Goal: Transaction & Acquisition: Purchase product/service

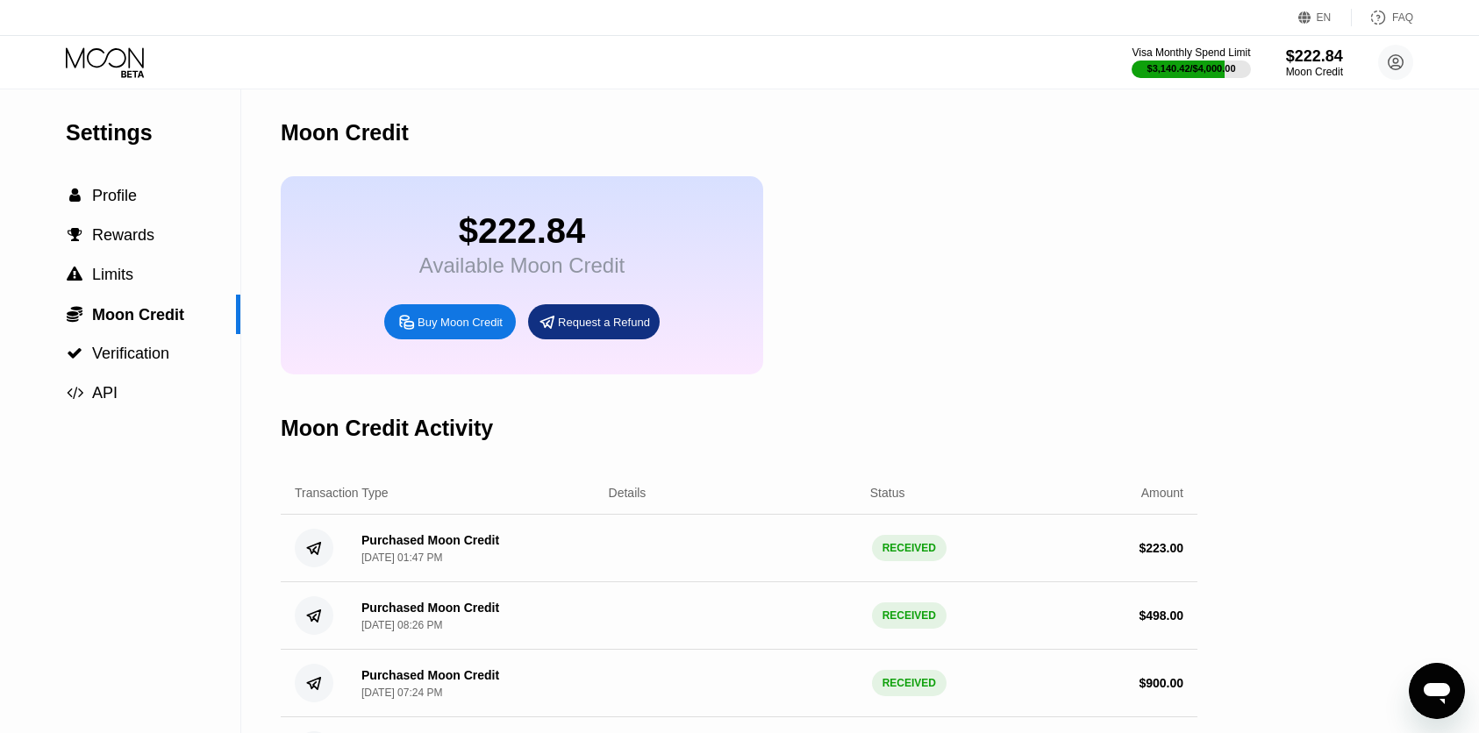
click at [106, 57] on icon at bounding box center [105, 57] width 78 height 20
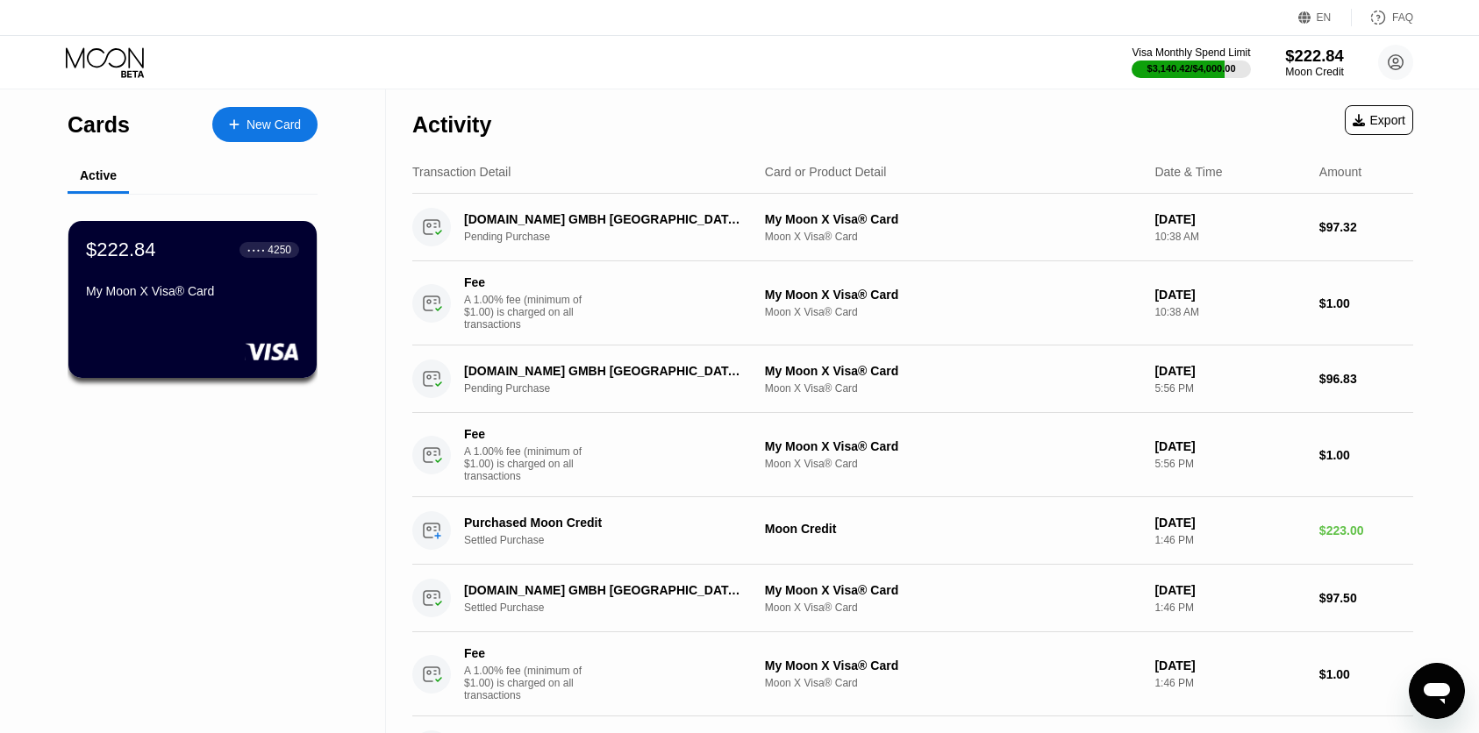
click at [1325, 72] on div "Moon Credit" at bounding box center [1314, 72] width 59 height 12
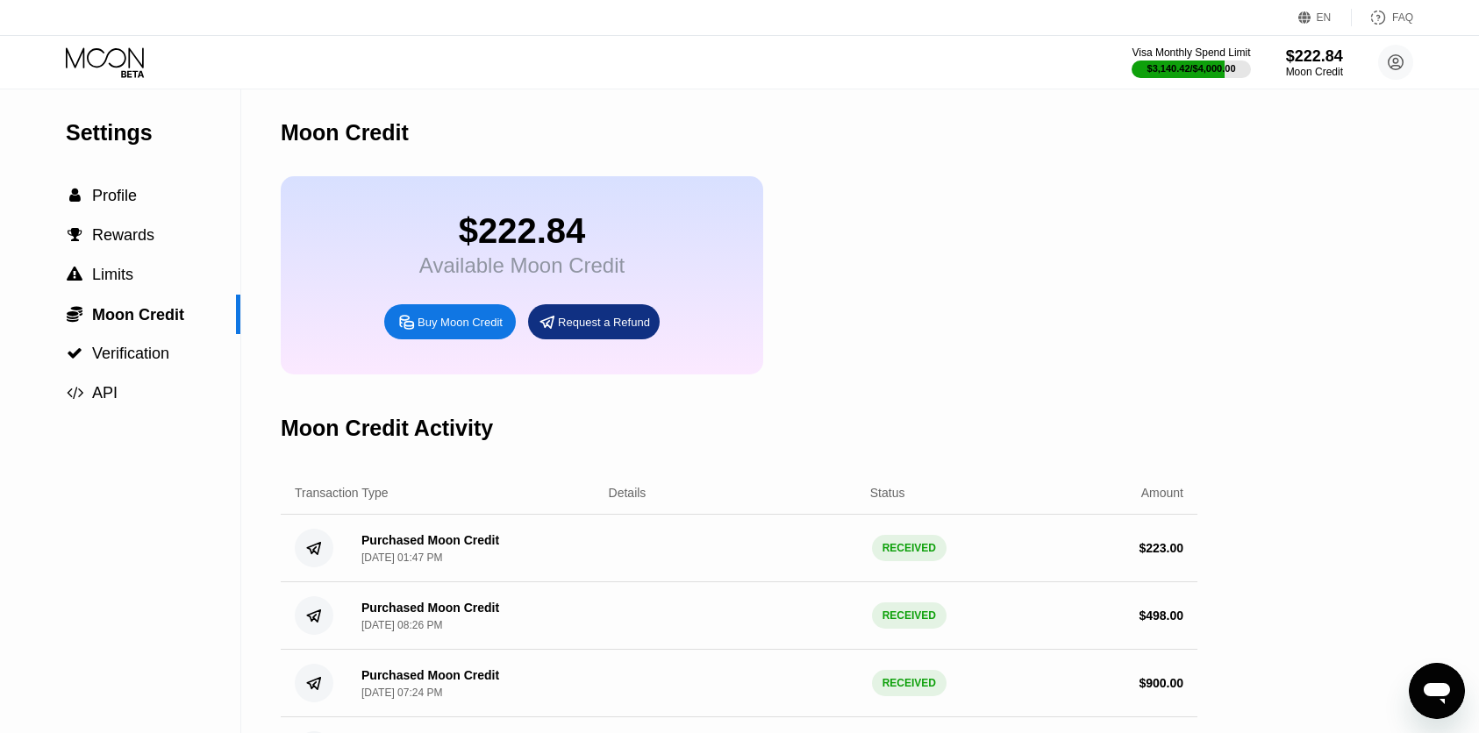
click at [424, 322] on div "Buy Moon Credit" at bounding box center [459, 322] width 85 height 15
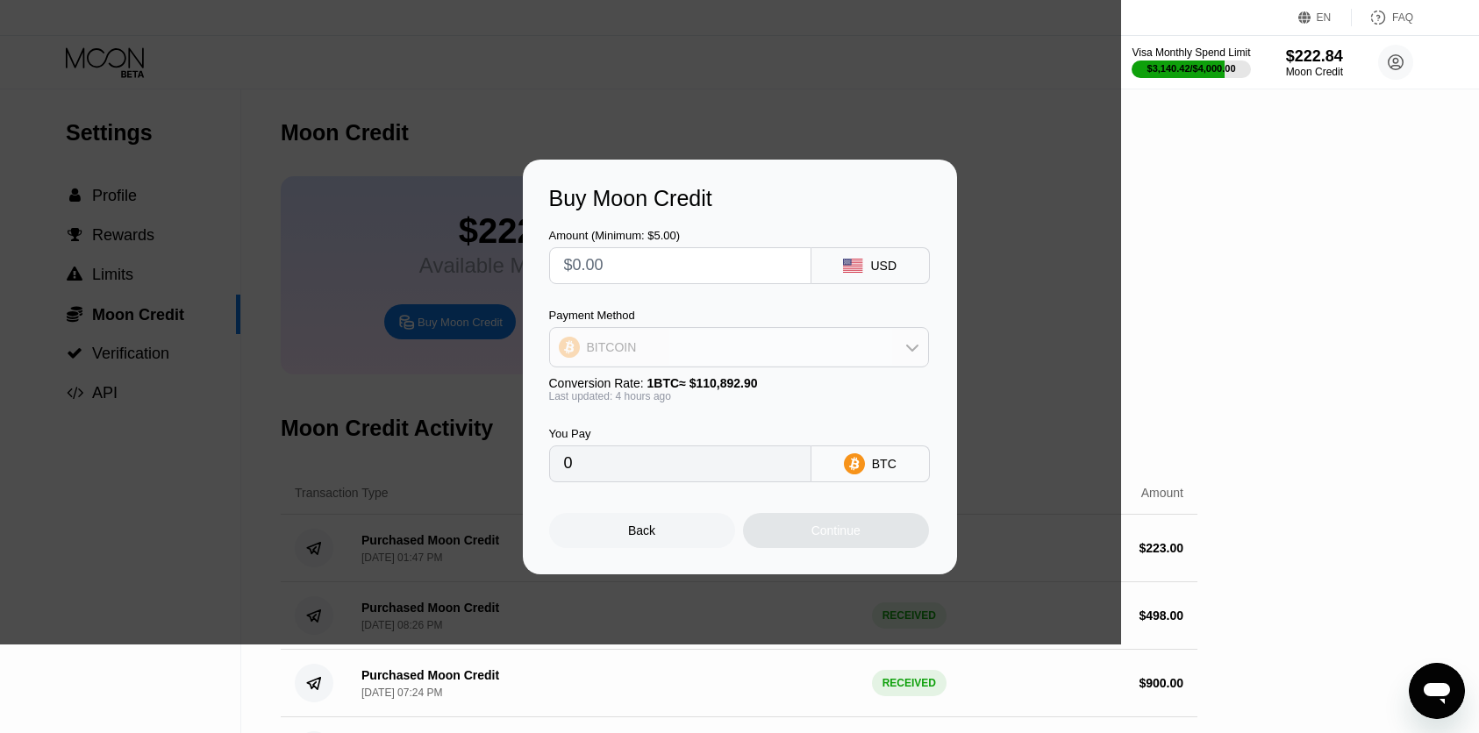
click at [681, 358] on div "BITCOIN" at bounding box center [739, 347] width 378 height 35
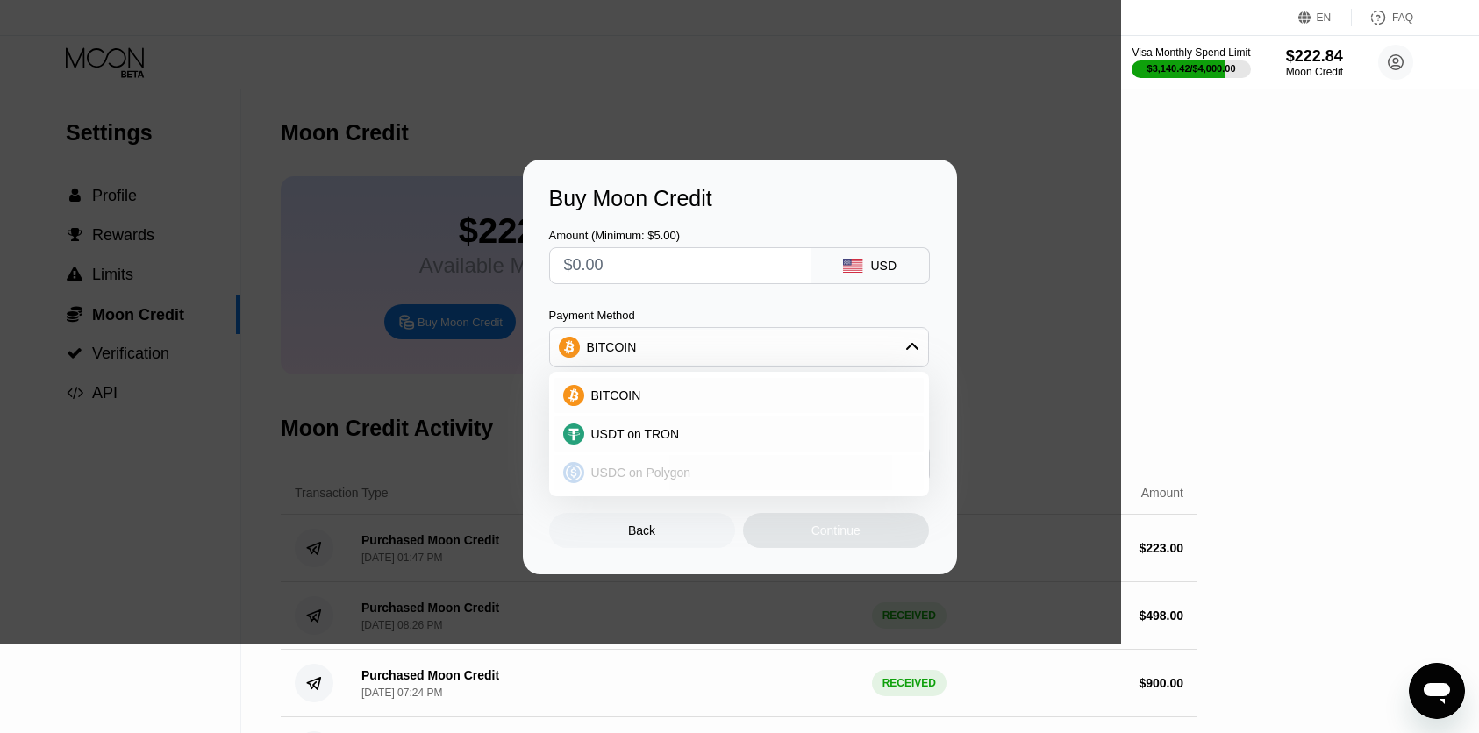
click at [657, 462] on div "USDC on Polygon" at bounding box center [738, 472] width 369 height 35
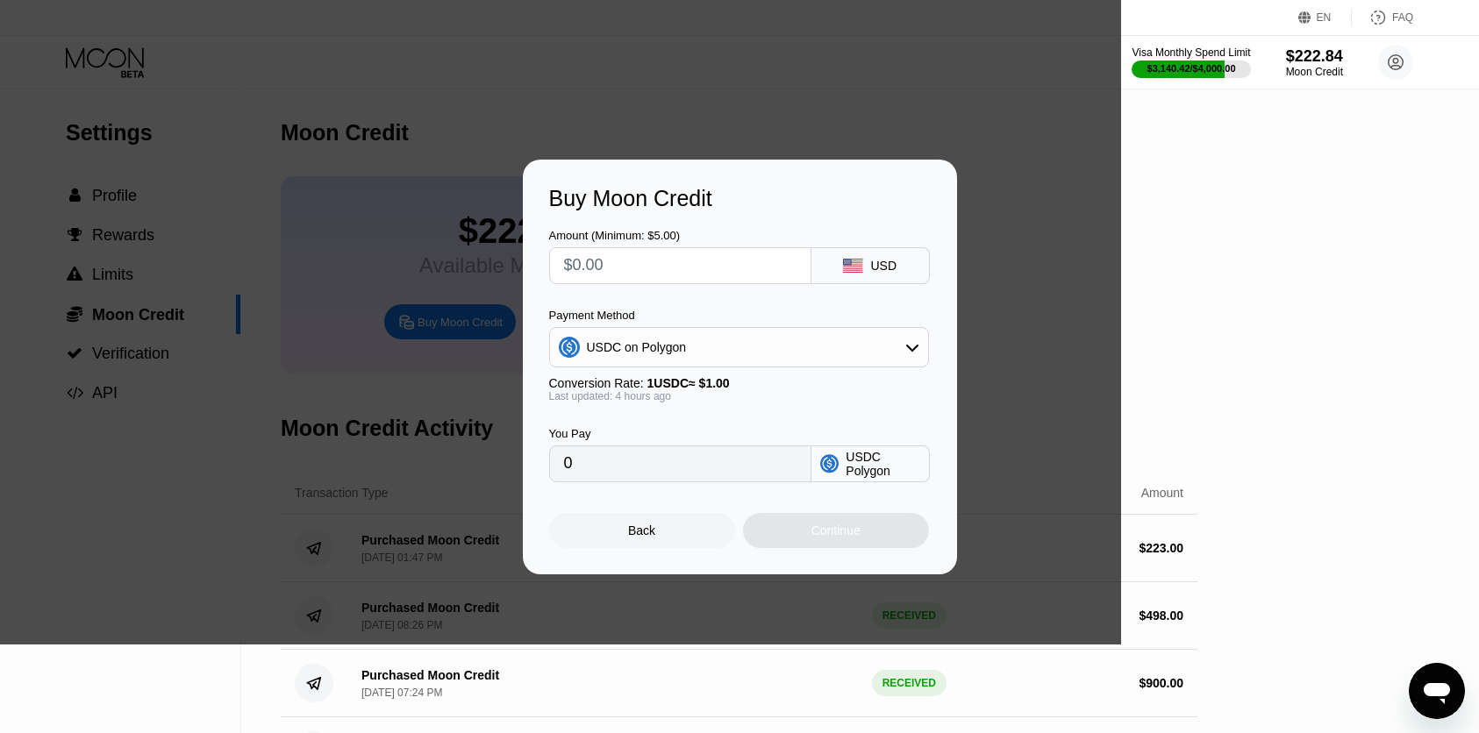
click at [588, 264] on input "text" at bounding box center [680, 265] width 232 height 35
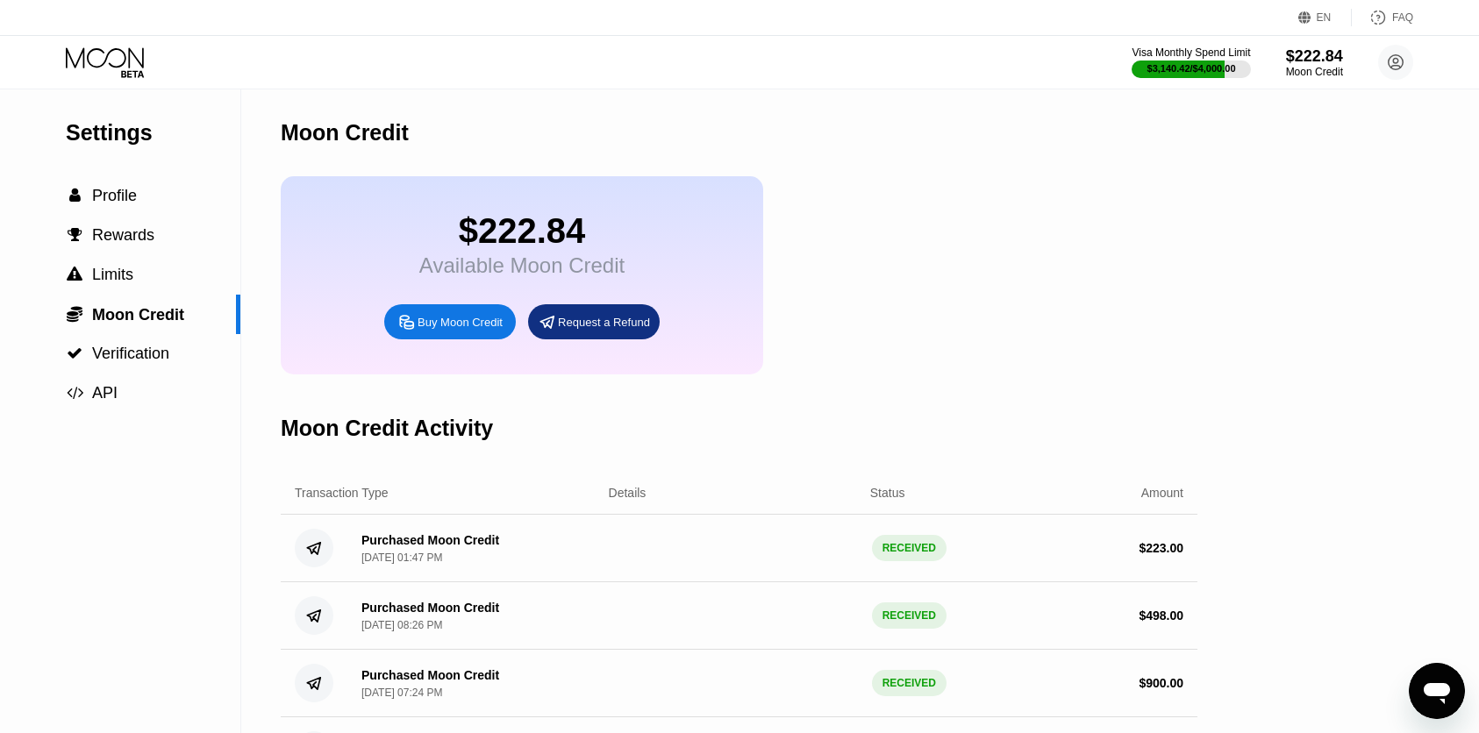
click at [432, 329] on div "Buy Moon Credit" at bounding box center [459, 322] width 85 height 15
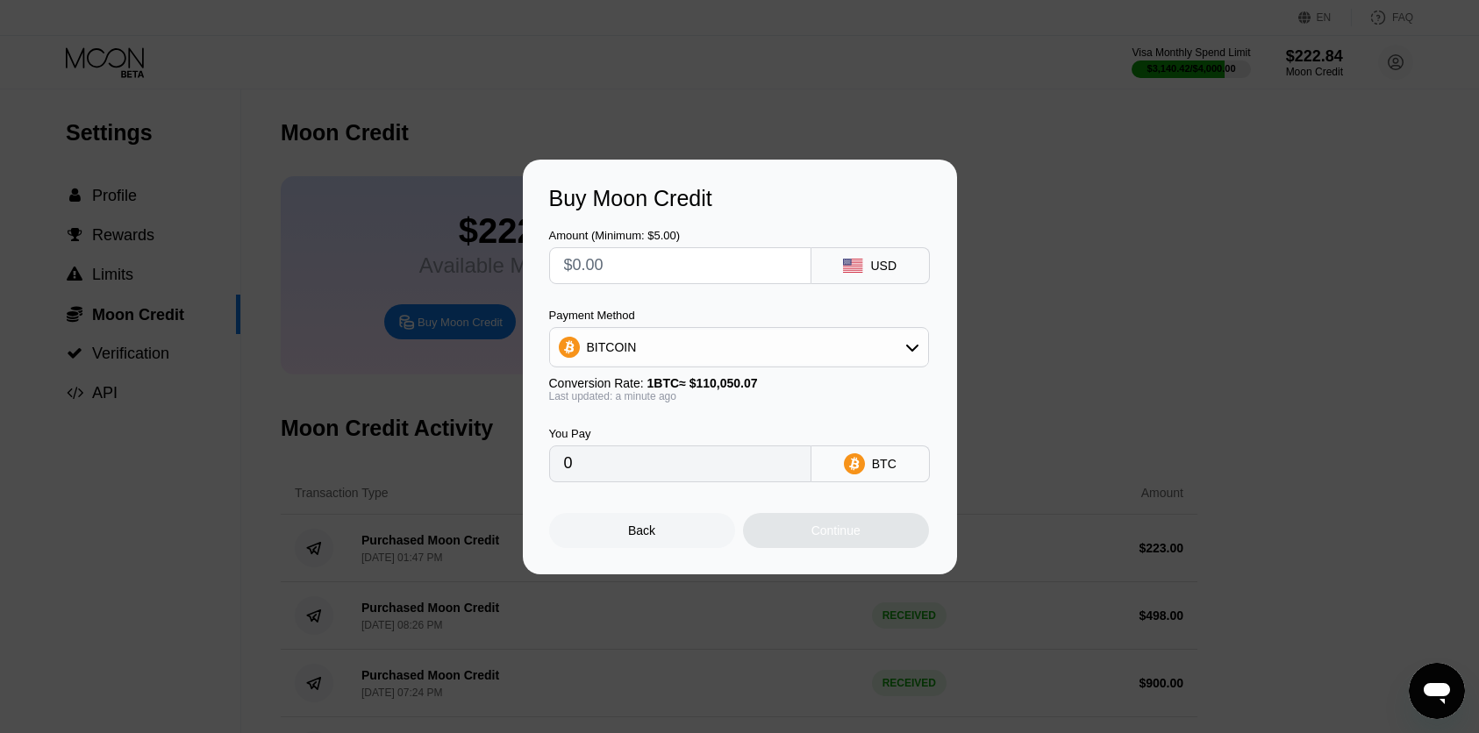
click at [656, 362] on div "BITCOIN" at bounding box center [739, 347] width 378 height 35
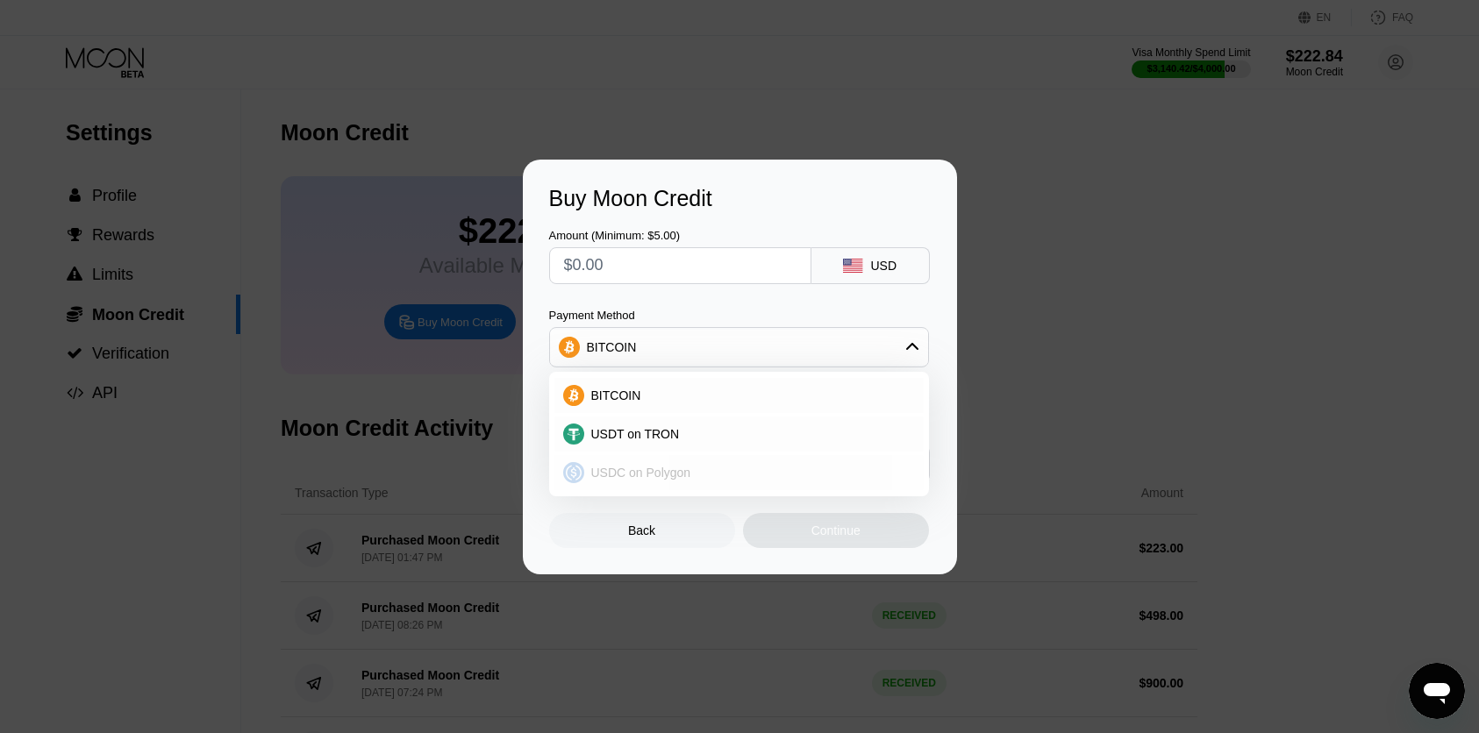
click at [647, 473] on span "USDC on Polygon" at bounding box center [641, 473] width 100 height 14
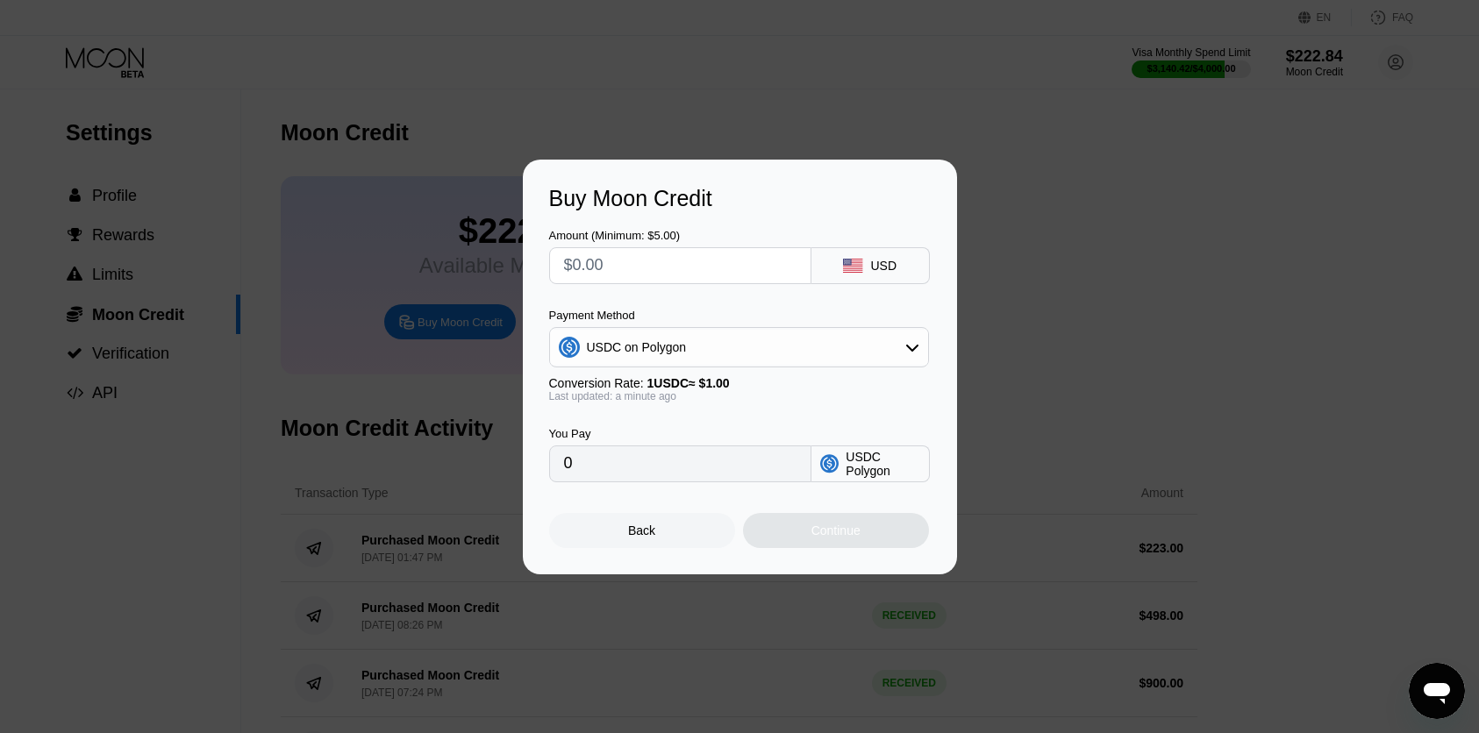
click at [622, 289] on div "Amount (Minimum: $5.00) USD Payment Method USDC on Polygon Conversion Rate: 1 U…" at bounding box center [740, 346] width 382 height 271
click at [622, 271] on input "text" at bounding box center [680, 265] width 232 height 35
type input "$2"
type input "2.00000000"
type input "$29"
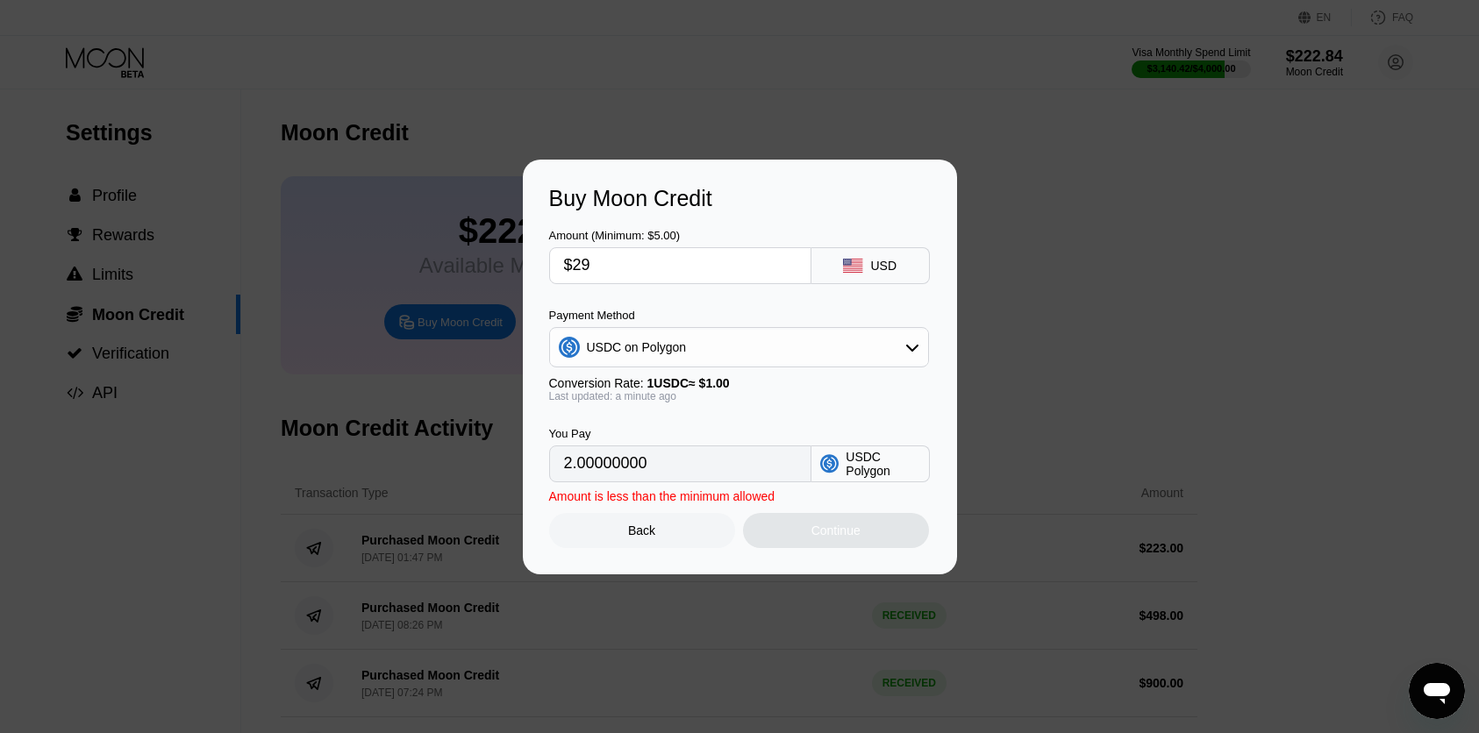
type input "29.00000000"
type input "$299"
type input "299.00000000"
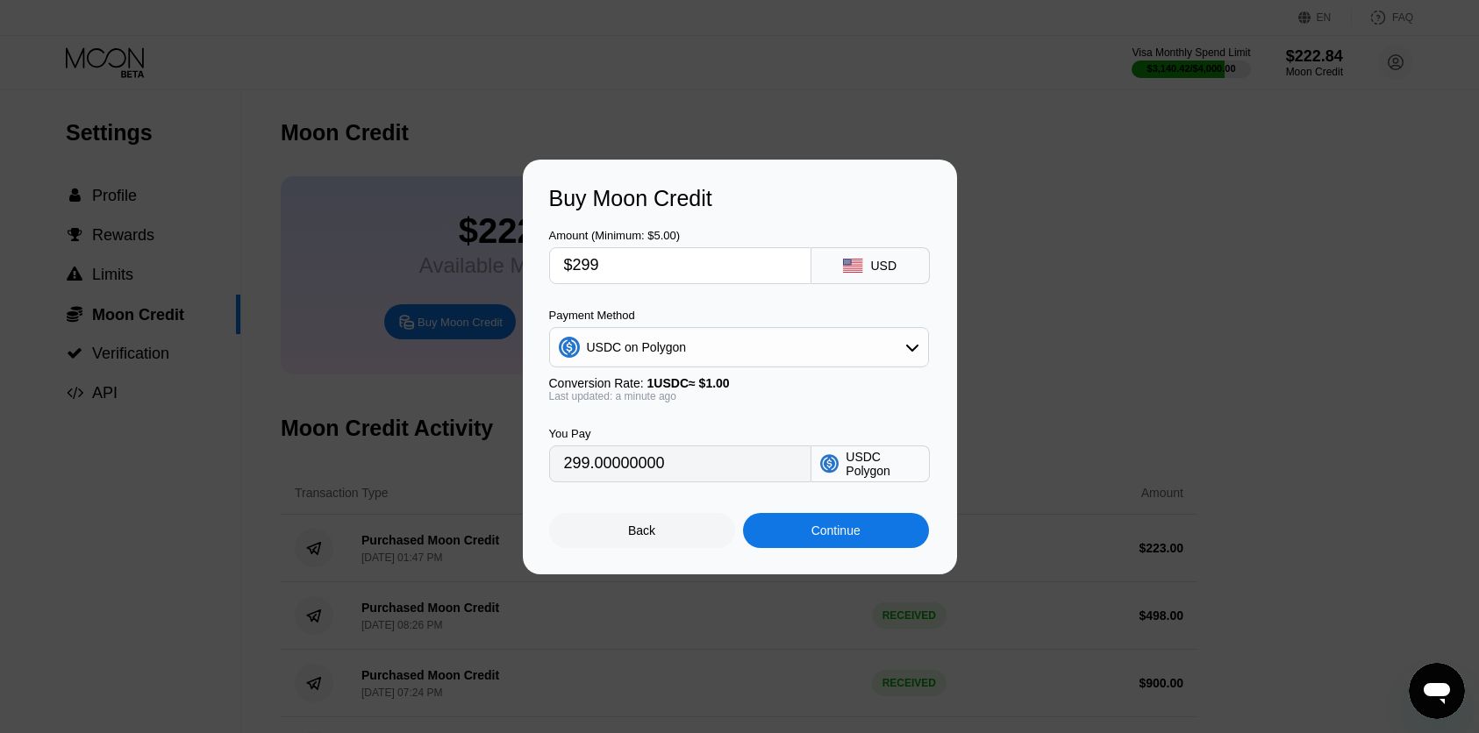
type input "$299"
click at [872, 519] on div "Continue" at bounding box center [836, 530] width 186 height 35
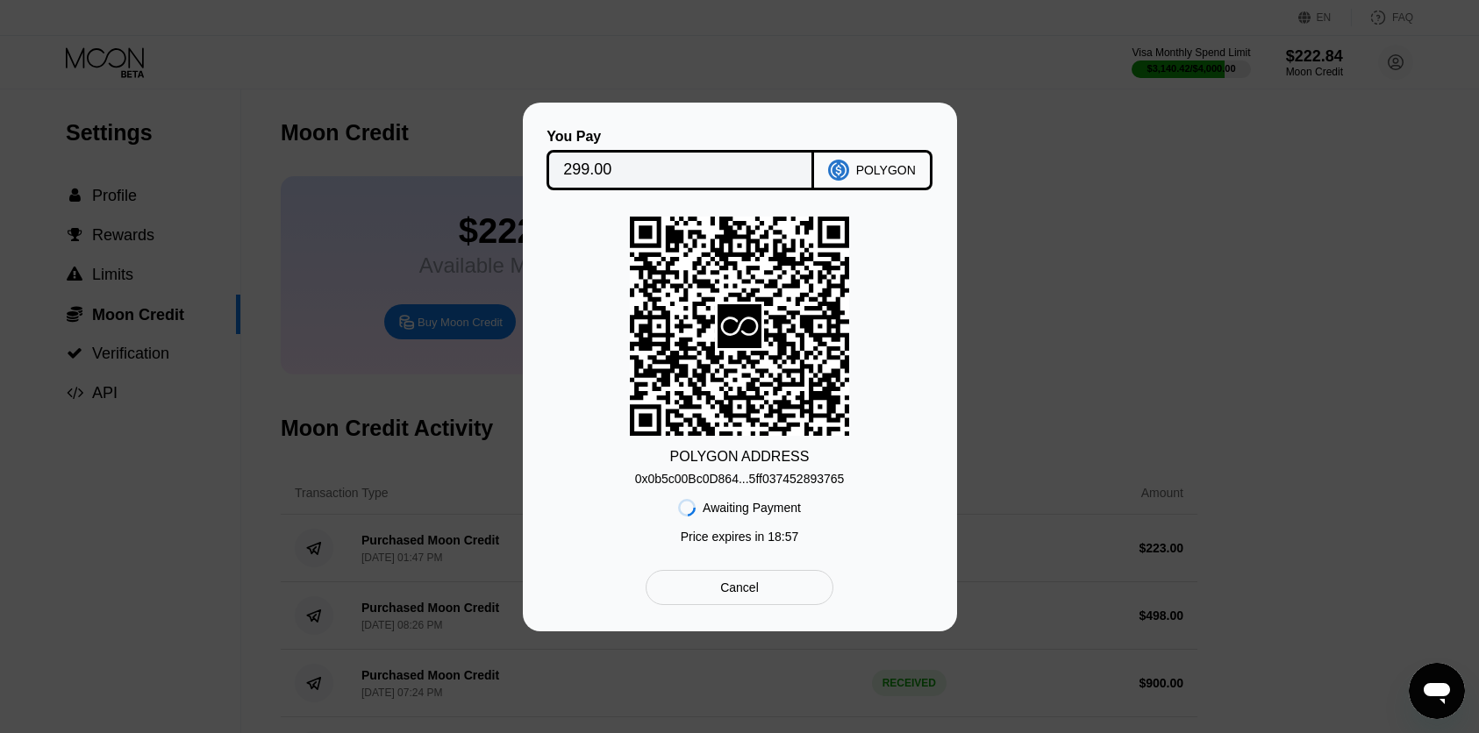
click at [697, 476] on div "0x0b5c00Bc0D864...5ff037452893765" at bounding box center [740, 479] width 210 height 14
click at [612, 175] on input "299.00" at bounding box center [680, 170] width 234 height 35
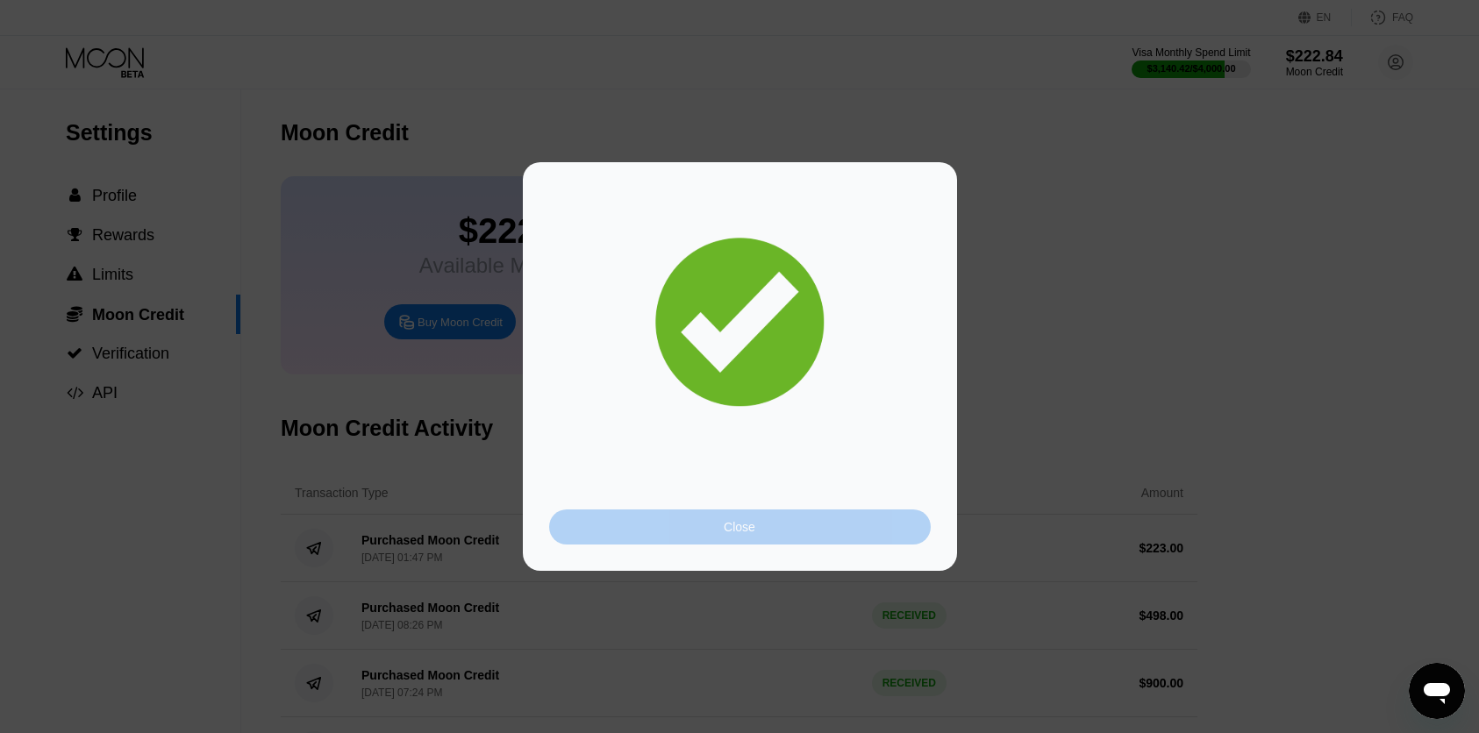
click at [792, 511] on div "Close" at bounding box center [740, 527] width 382 height 35
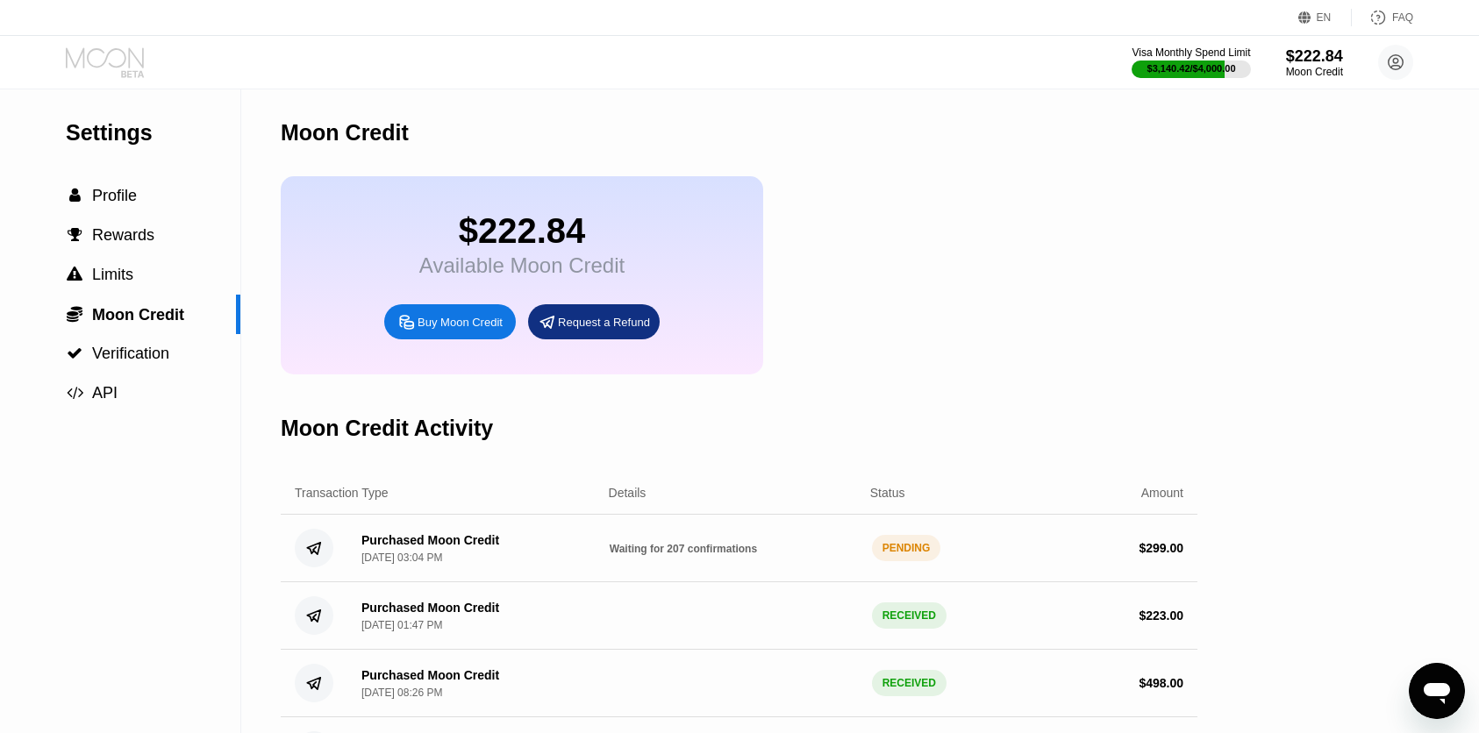
click at [87, 47] on icon at bounding box center [107, 62] width 82 height 31
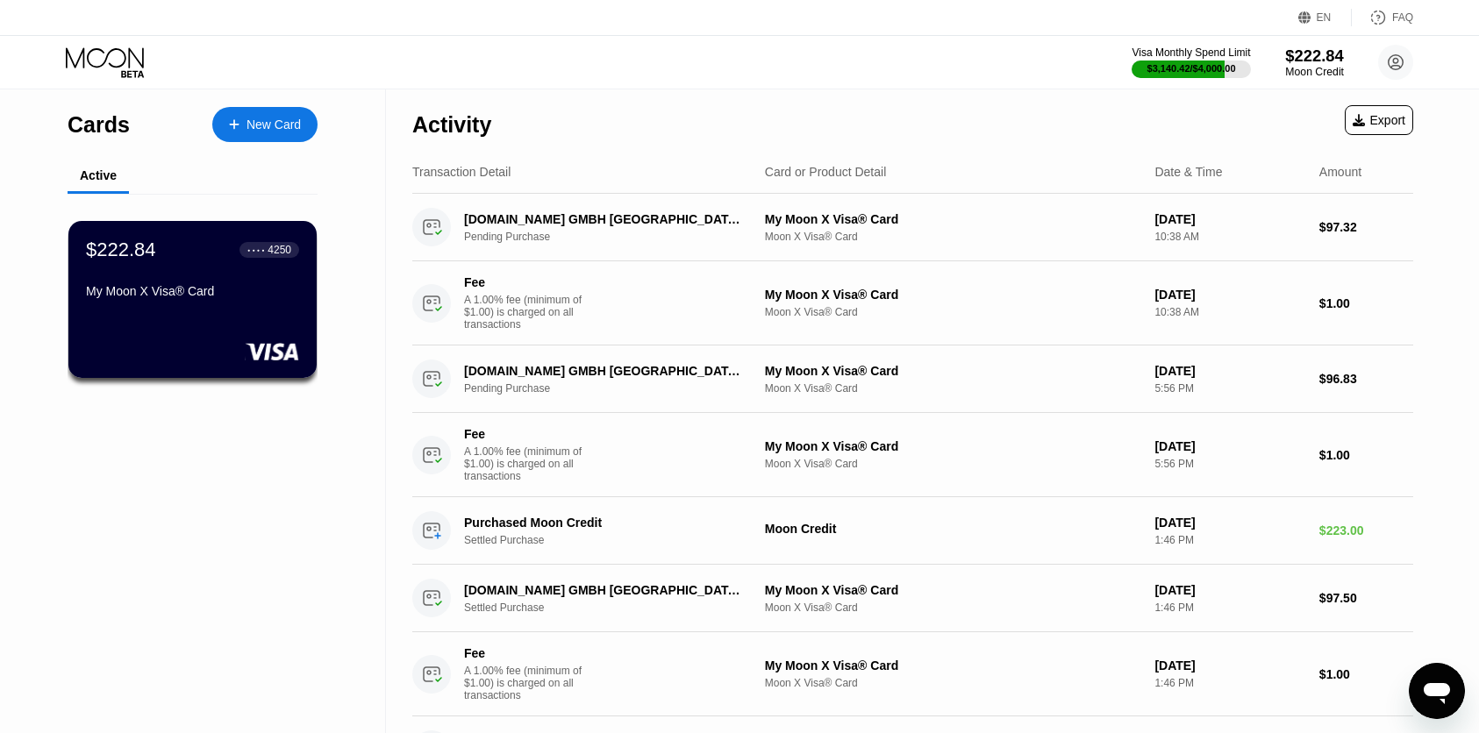
click at [1323, 49] on div "$222.84" at bounding box center [1314, 55] width 59 height 18
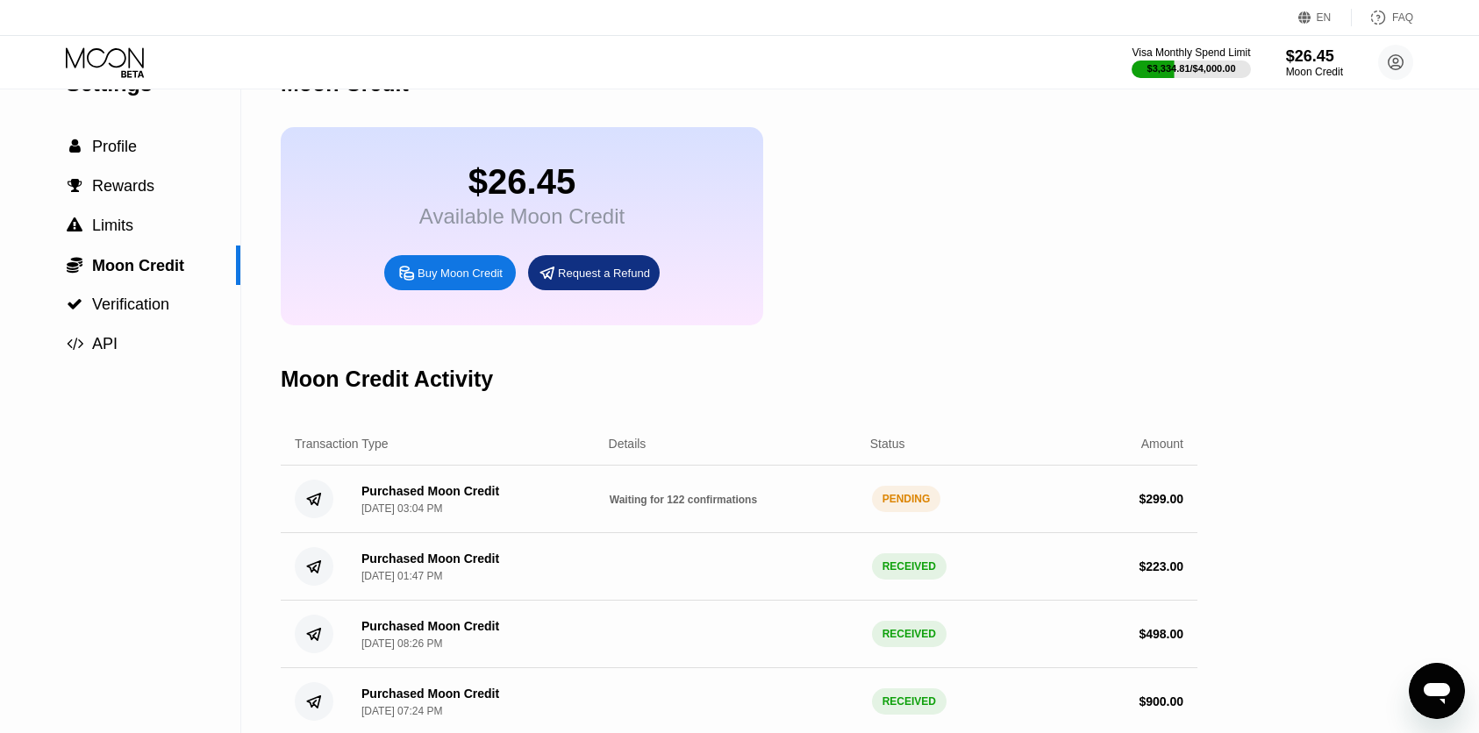
scroll to position [66, 0]
